Goal: Check status: Check status

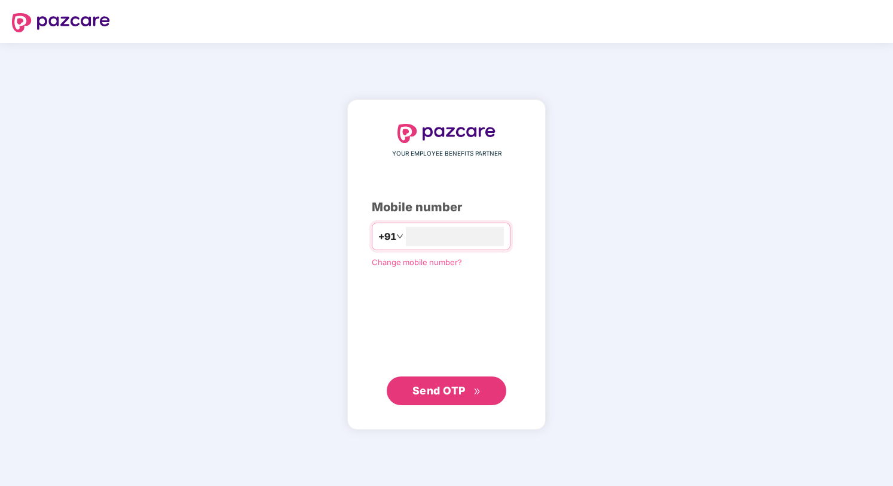
type input "**********"
click at [453, 394] on span "Send OTP" at bounding box center [439, 390] width 53 height 13
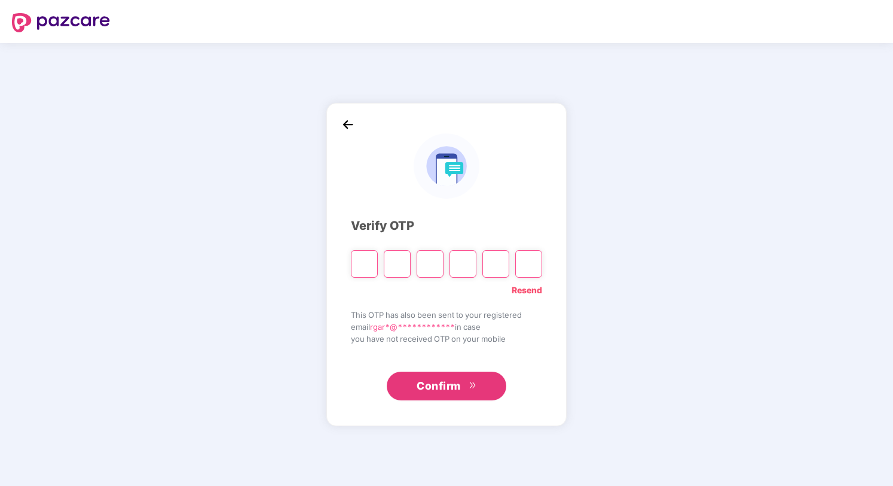
type input "*"
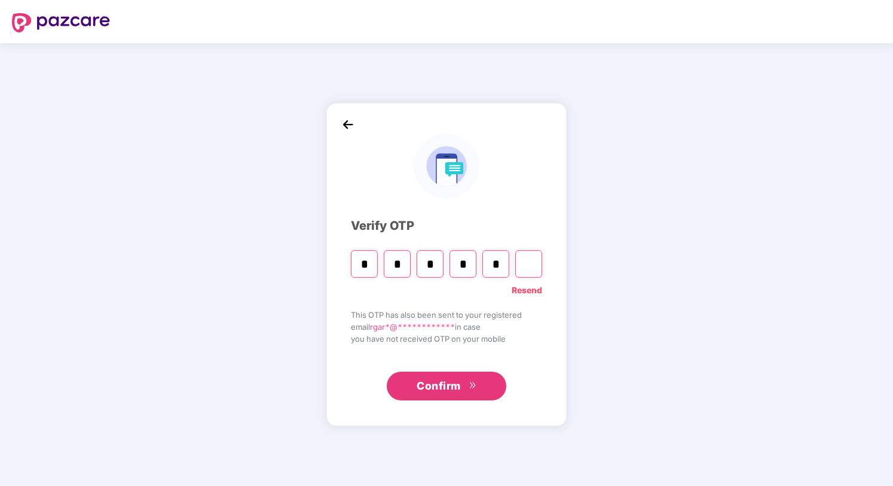
type input "*"
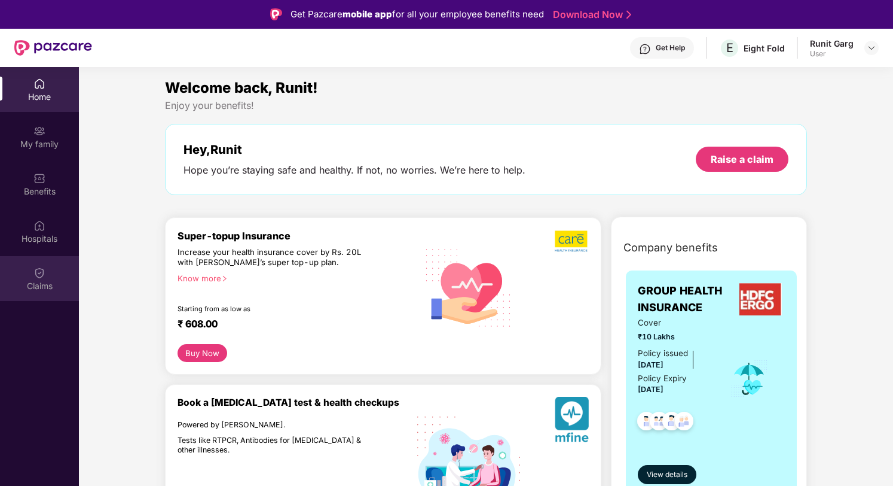
click at [38, 283] on div "Claims" at bounding box center [39, 286] width 79 height 12
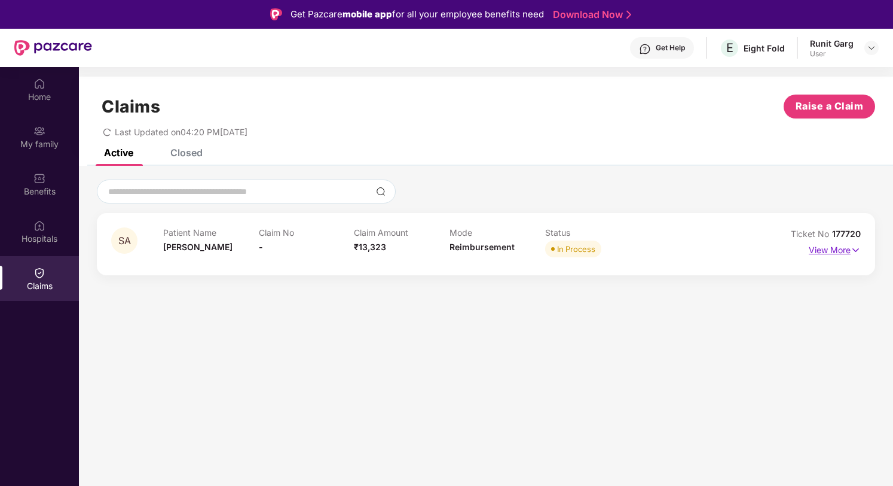
click at [845, 252] on p "View More" at bounding box center [835, 248] width 52 height 16
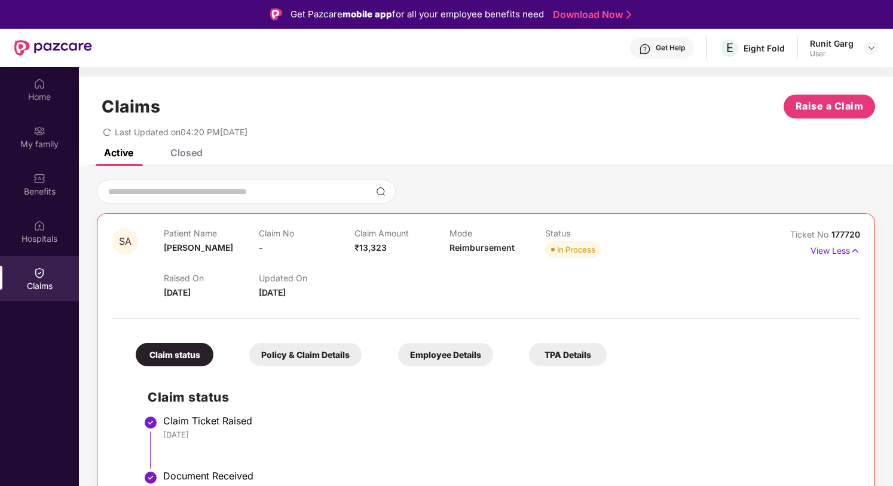
scroll to position [131, 0]
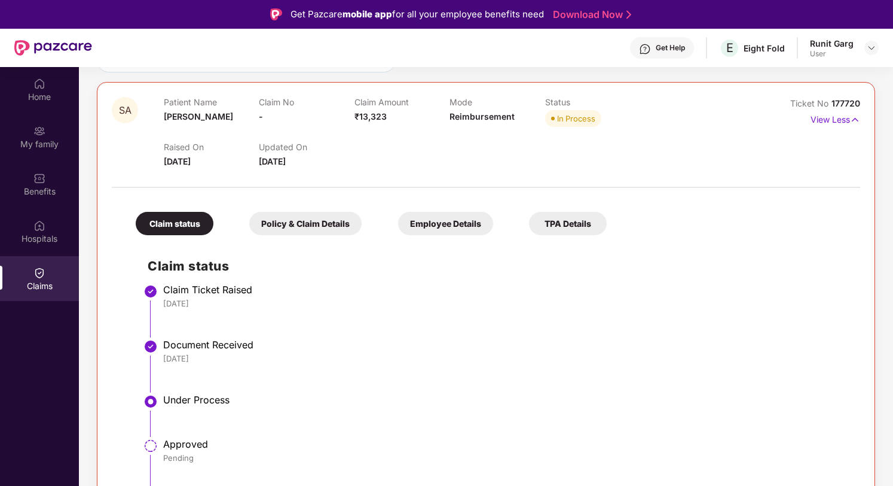
click at [310, 224] on div "Policy & Claim Details" at bounding box center [305, 223] width 112 height 23
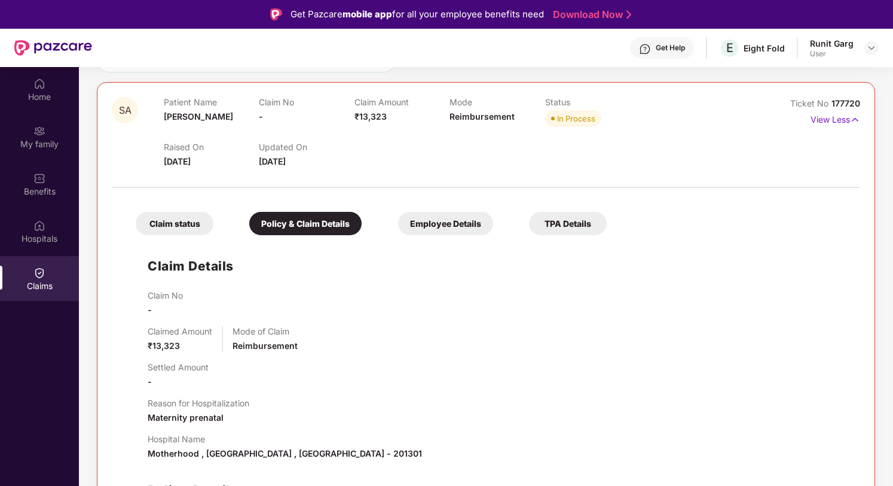
click at [173, 223] on div "Claim status" at bounding box center [175, 223] width 78 height 23
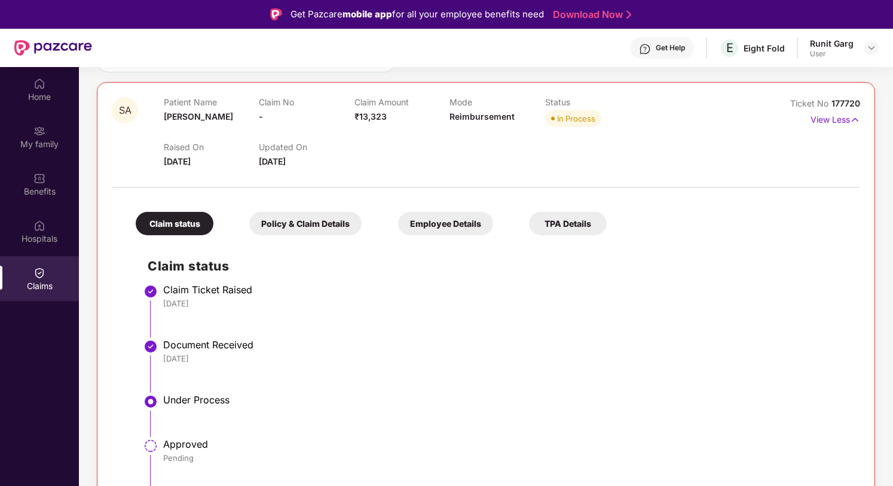
click at [423, 220] on div "Employee Details" at bounding box center [445, 223] width 95 height 23
